Goal: Transaction & Acquisition: Purchase product/service

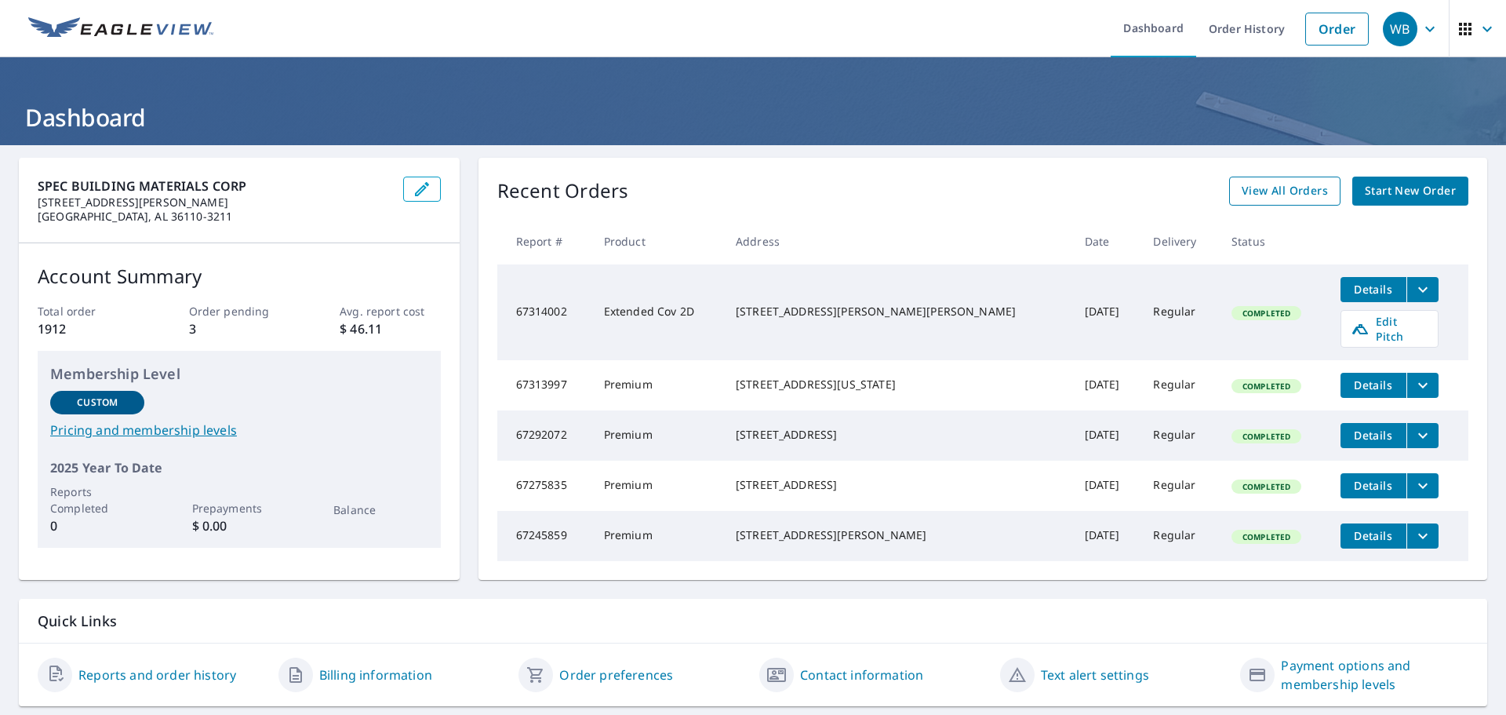
click at [1279, 190] on span "View All Orders" at bounding box center [1285, 191] width 86 height 20
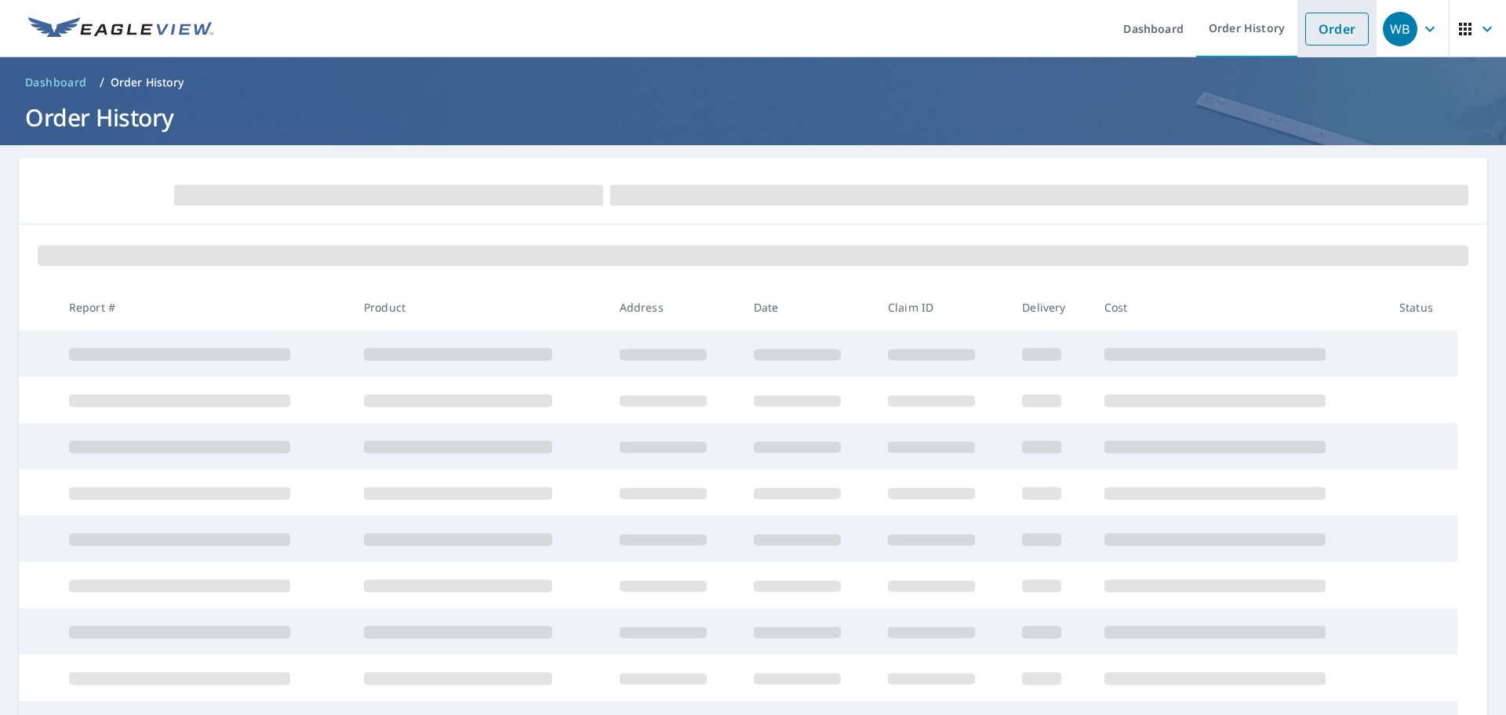
click at [1329, 26] on link "Order" at bounding box center [1338, 29] width 64 height 33
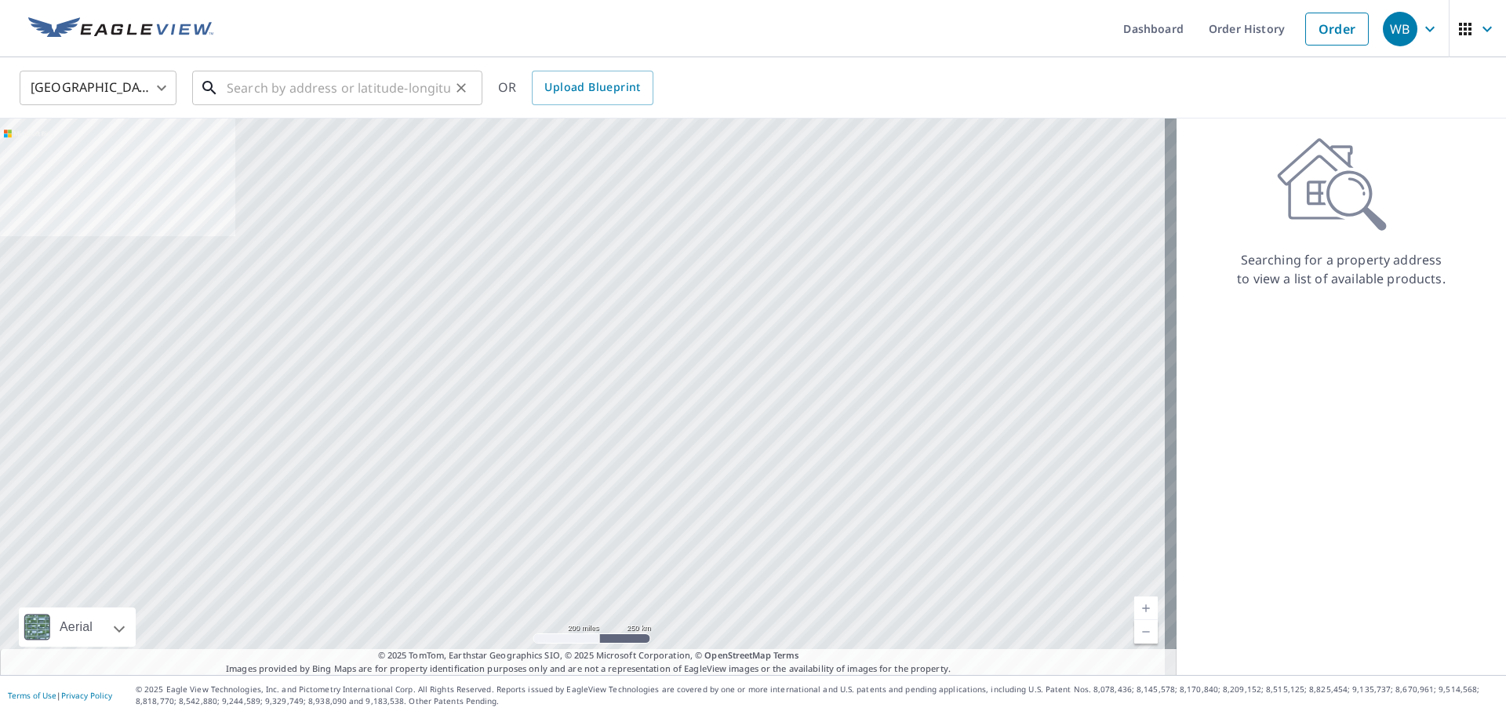
click at [428, 88] on input "text" at bounding box center [339, 88] width 224 height 44
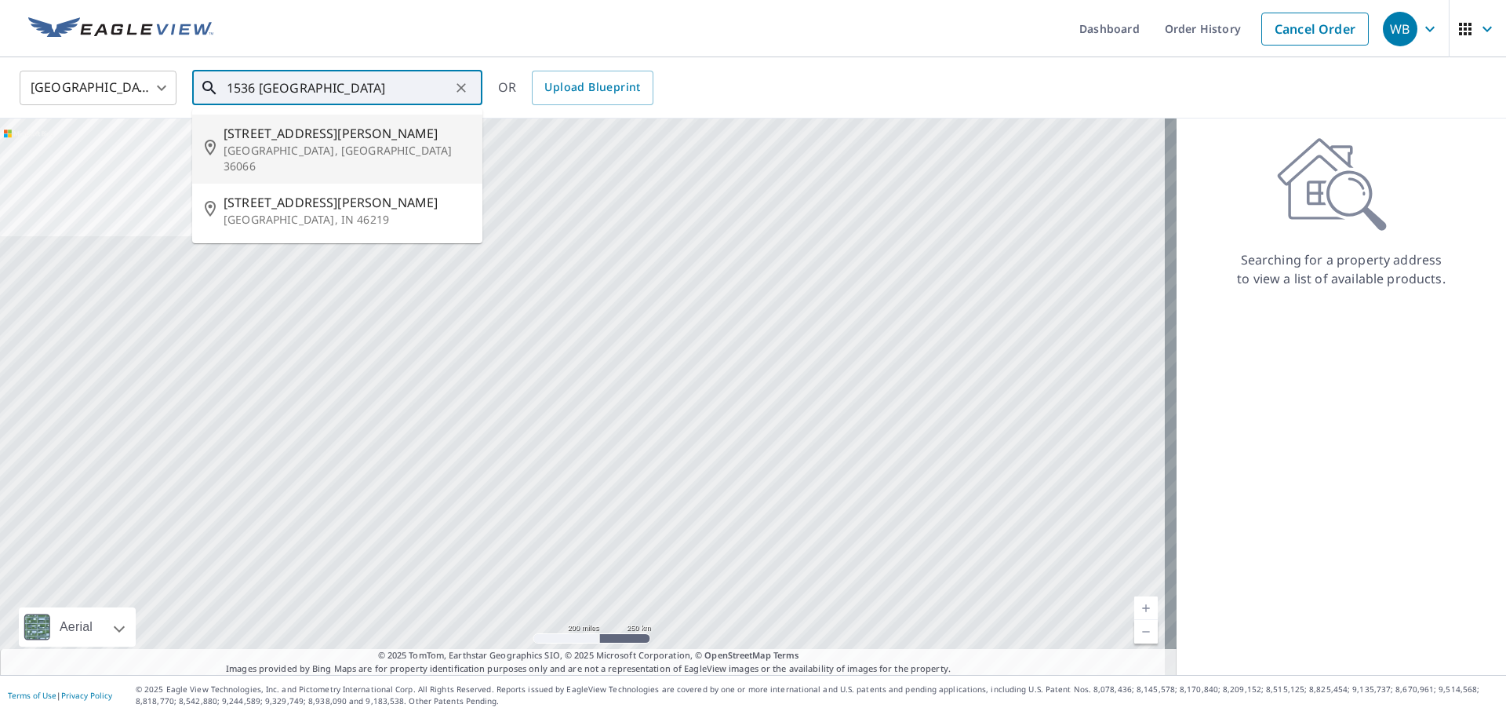
click at [292, 129] on span "[STREET_ADDRESS][PERSON_NAME]" at bounding box center [347, 133] width 246 height 19
type input "[STREET_ADDRESS][PERSON_NAME]"
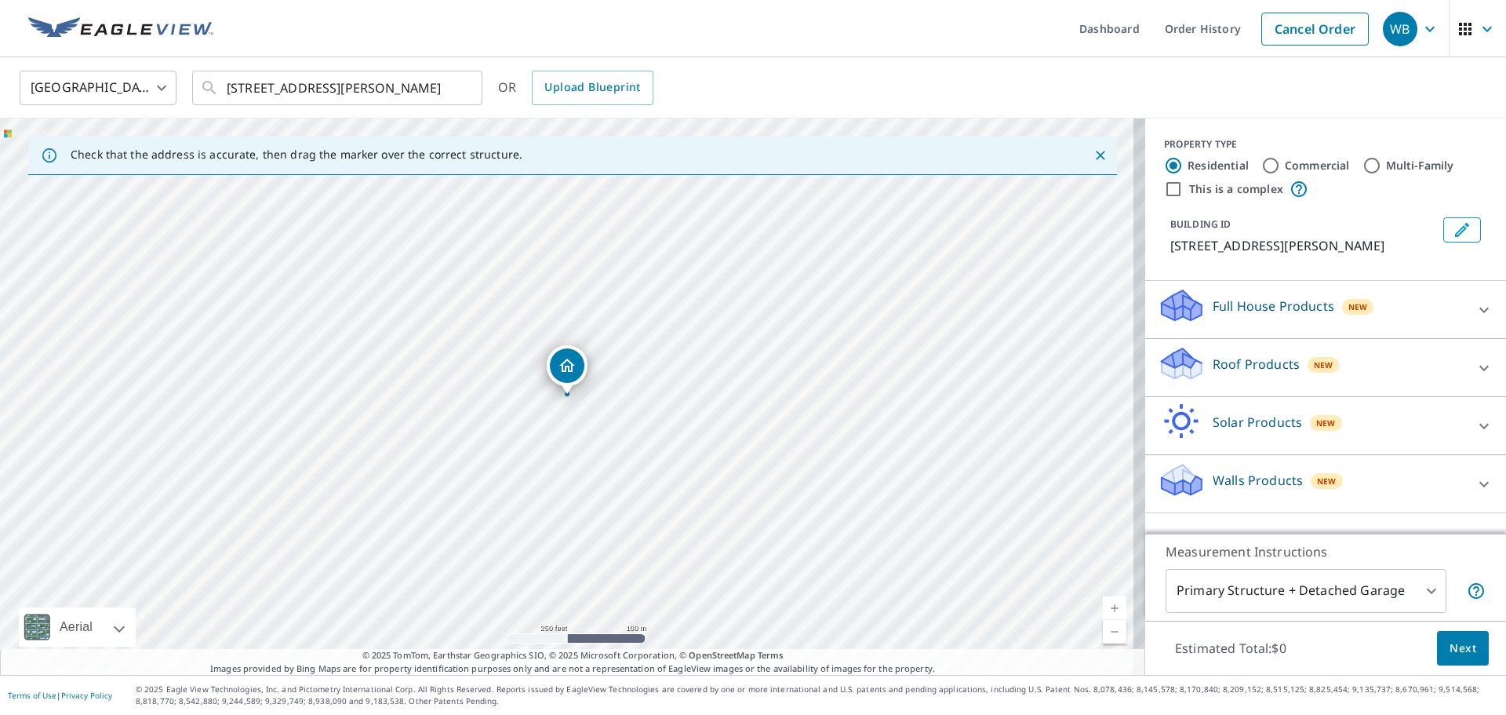
click at [1195, 361] on div "Roof Products New" at bounding box center [1312, 367] width 308 height 45
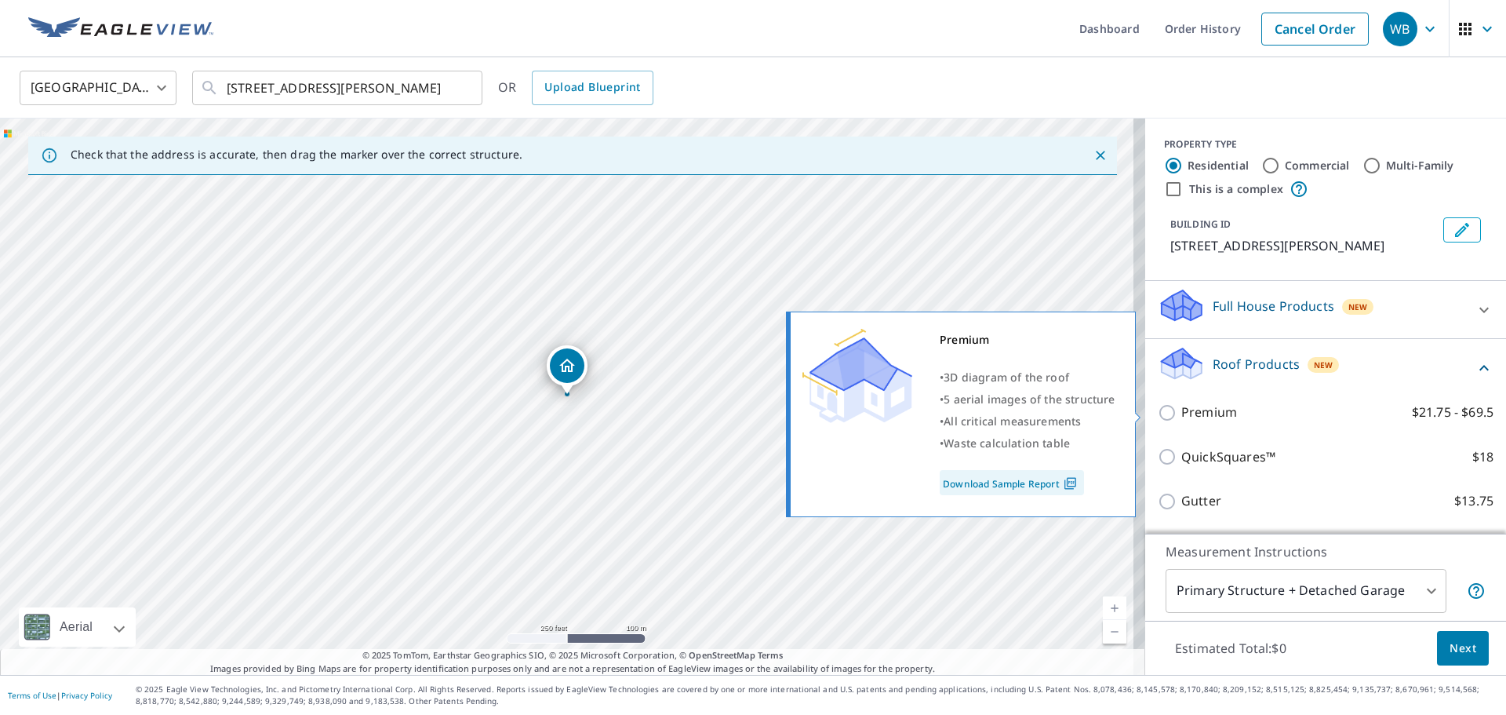
click at [1160, 412] on input "Premium $21.75 - $69.5" at bounding box center [1170, 412] width 24 height 19
checkbox input "true"
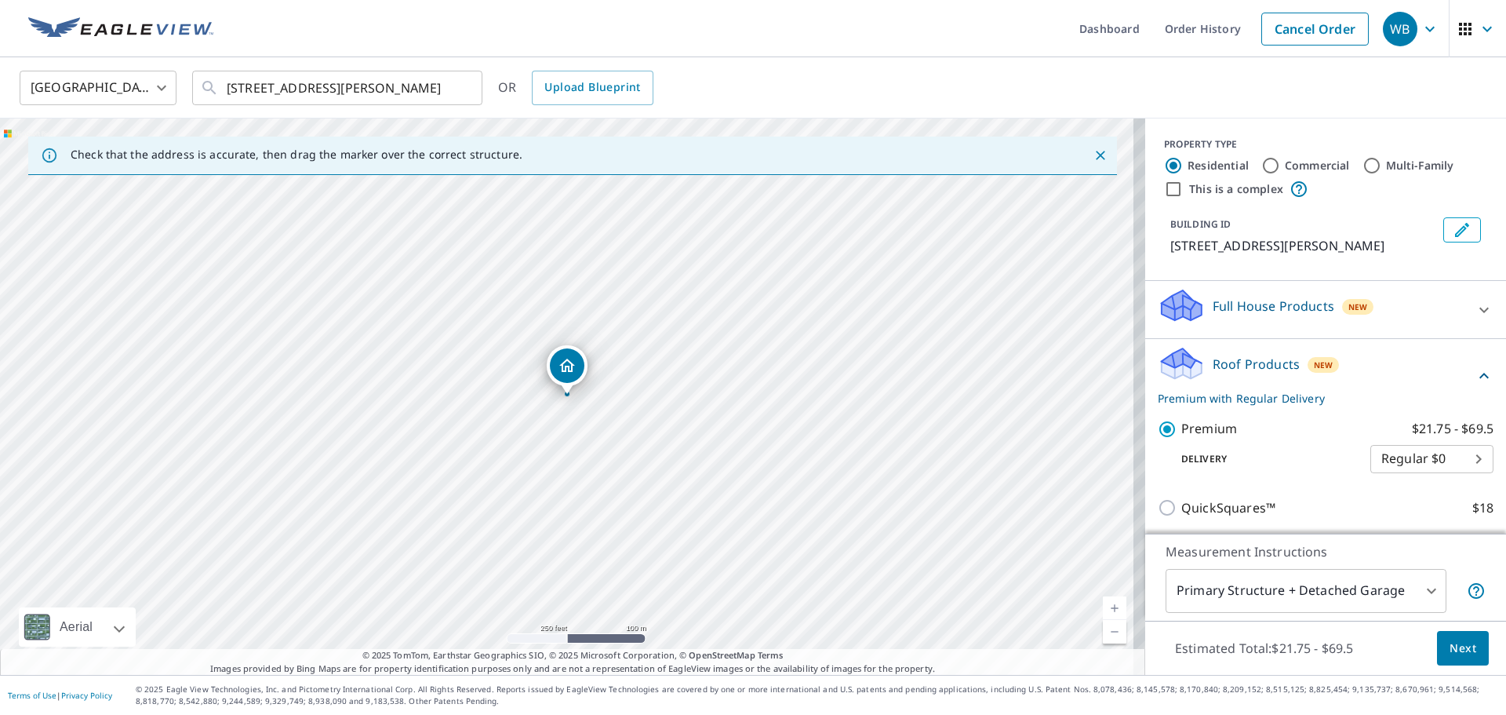
click at [1450, 646] on span "Next" at bounding box center [1463, 649] width 27 height 20
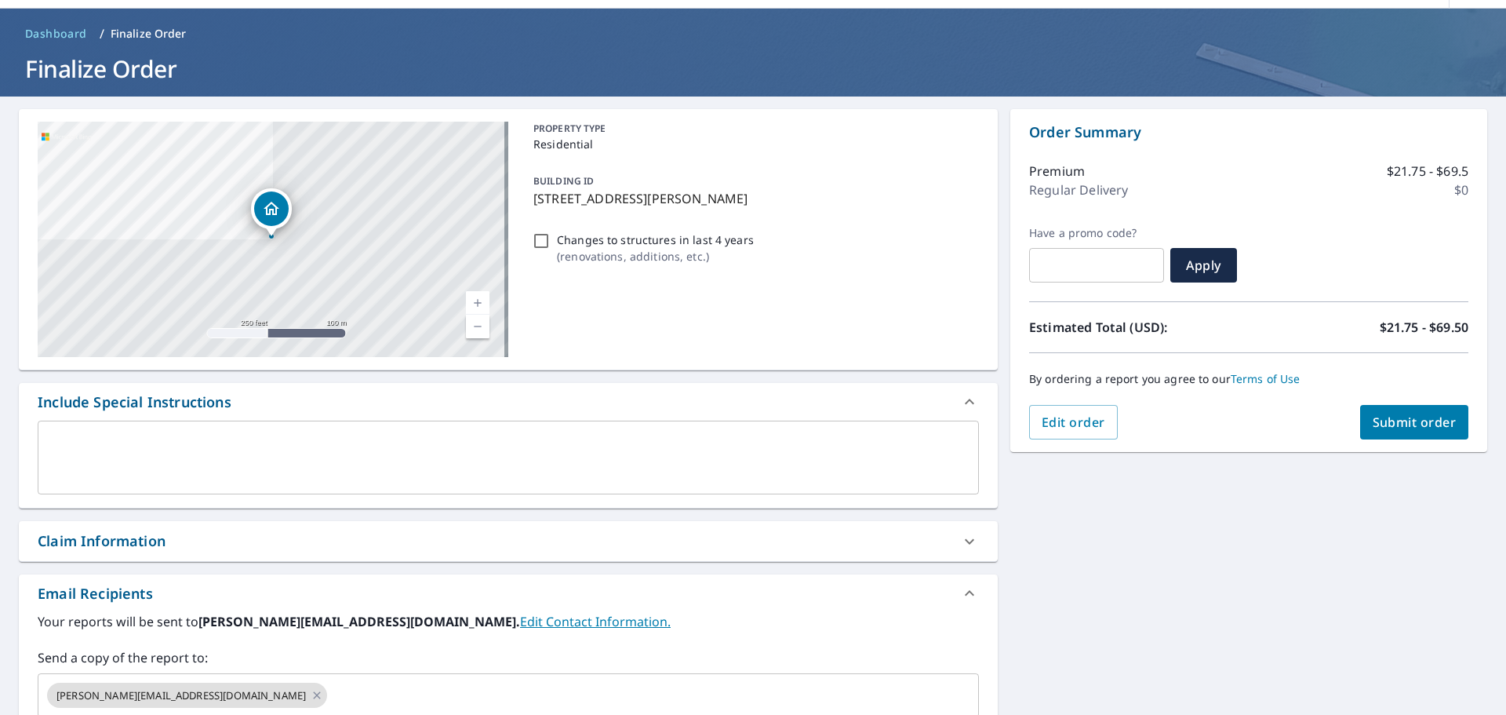
scroll to position [235, 0]
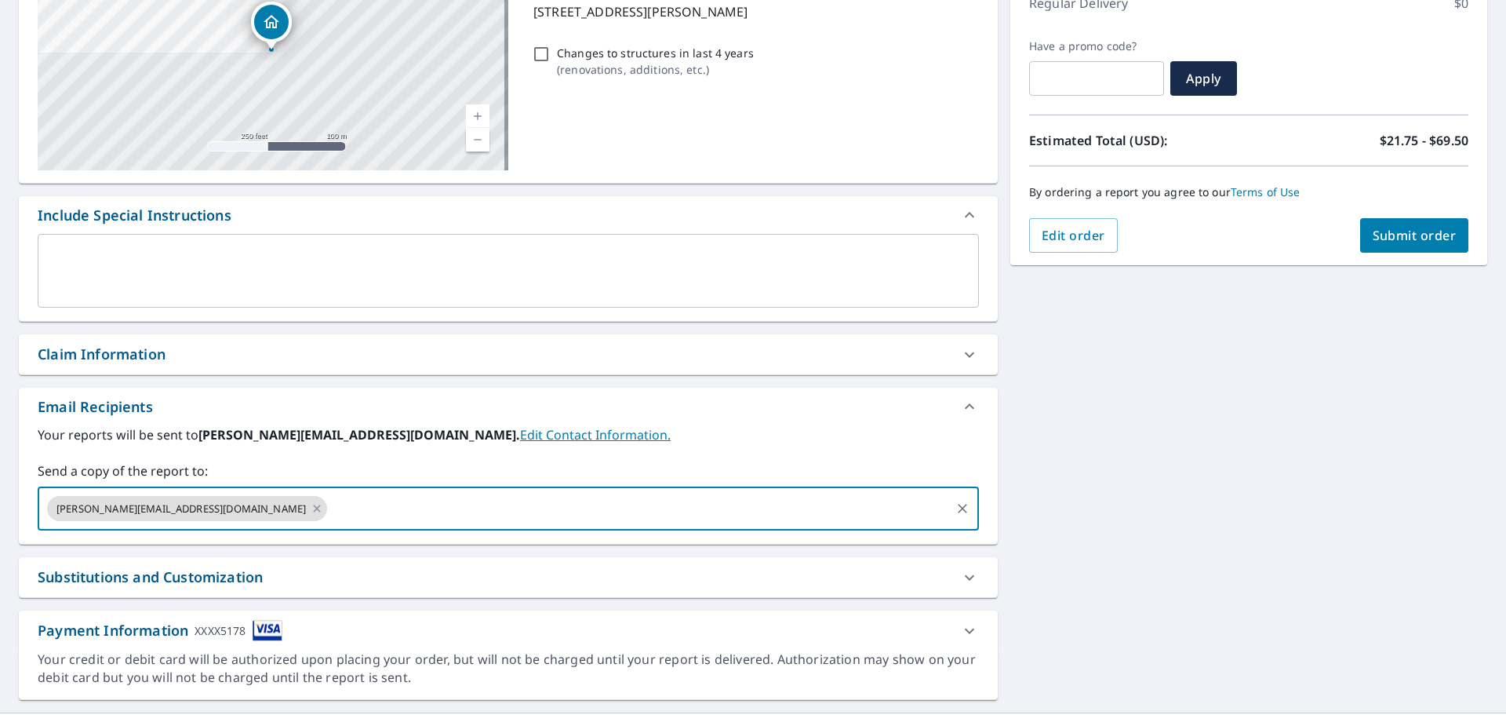
click at [330, 508] on input "text" at bounding box center [639, 509] width 619 height 30
type input "[PERSON_NAME][EMAIL_ADDRESS][DOMAIN_NAME]"
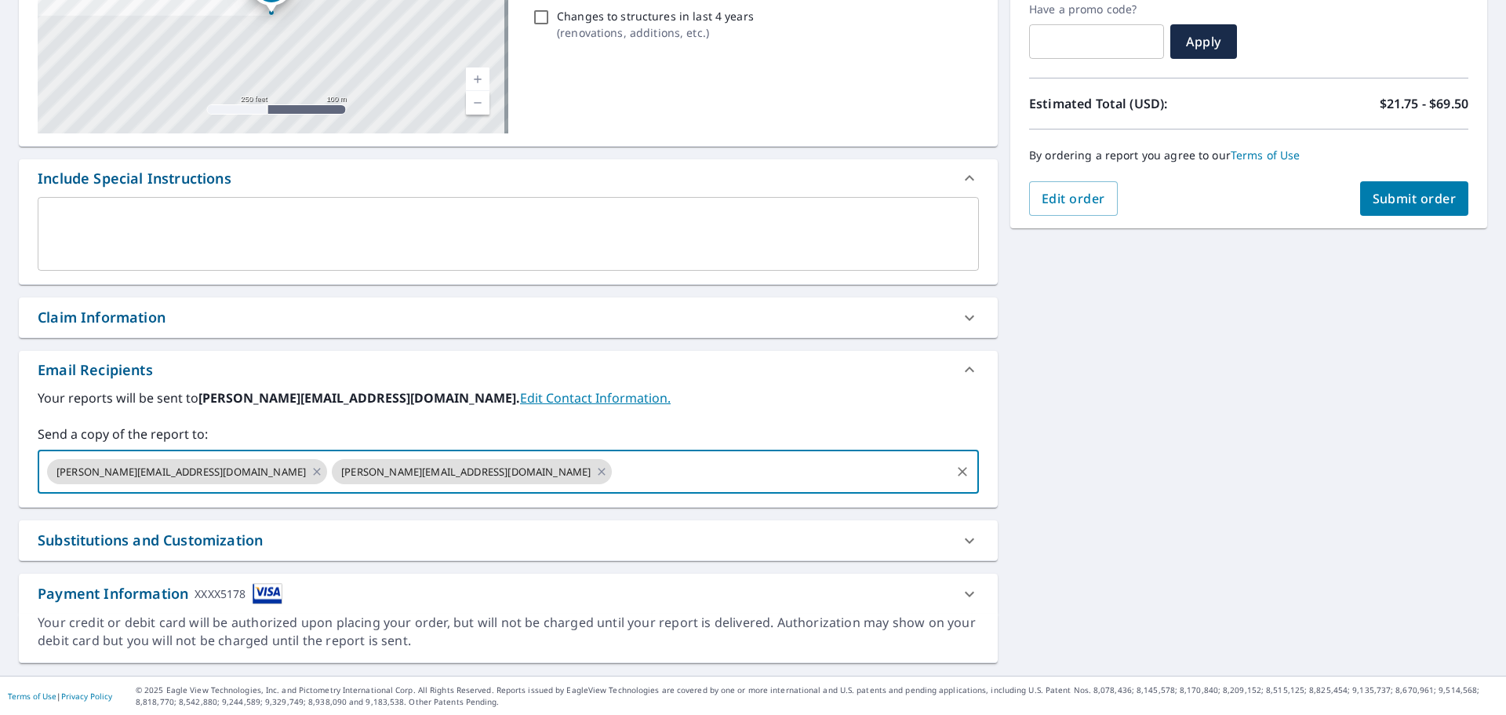
scroll to position [273, 0]
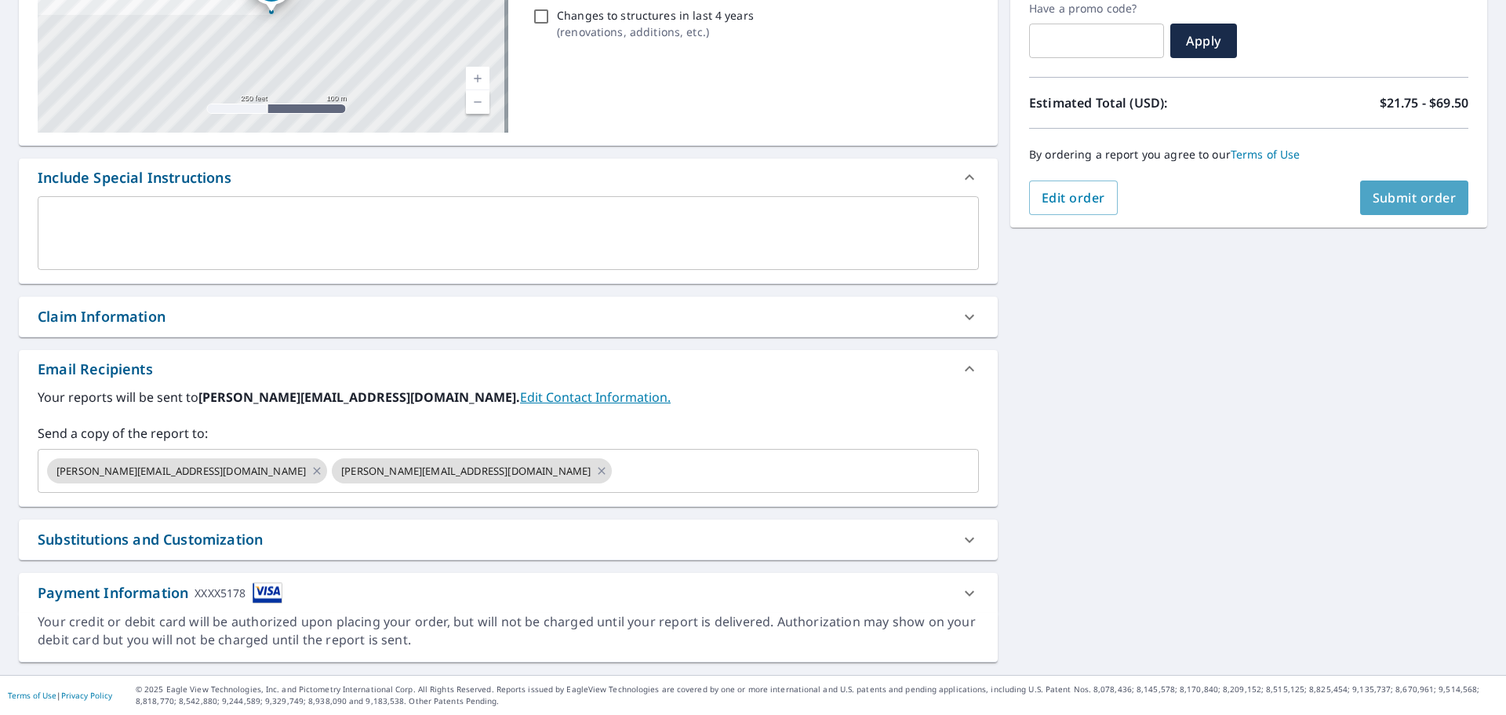
click at [1426, 199] on span "Submit order" at bounding box center [1415, 197] width 84 height 17
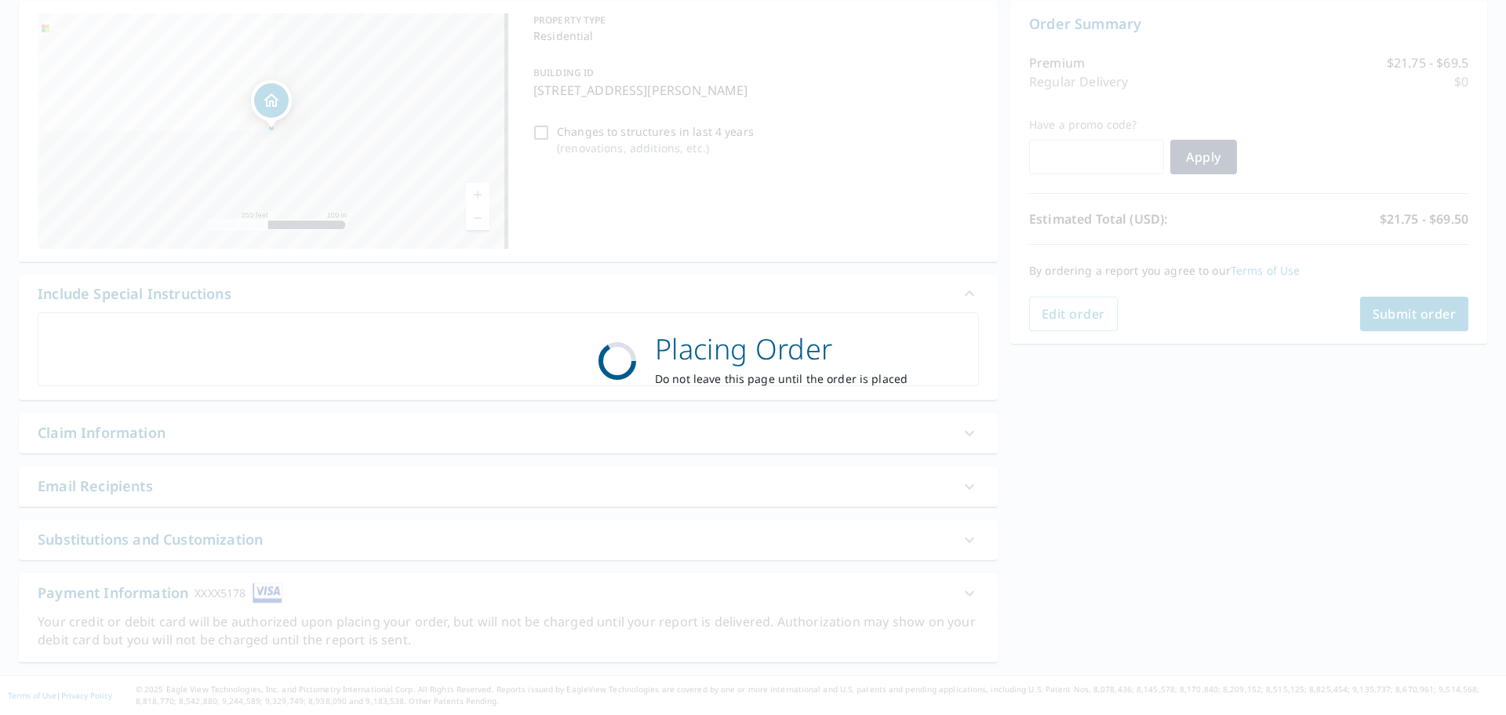
scroll to position [157, 0]
